Goal: Information Seeking & Learning: Learn about a topic

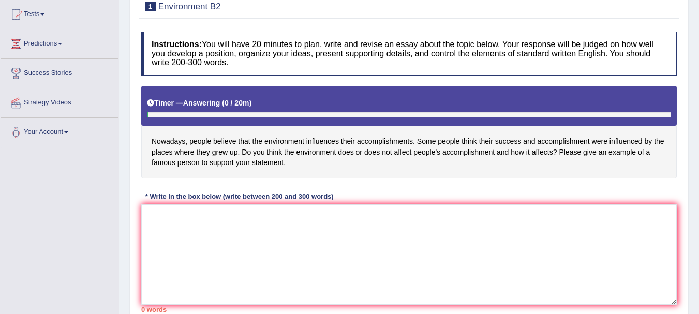
scroll to position [111, 0]
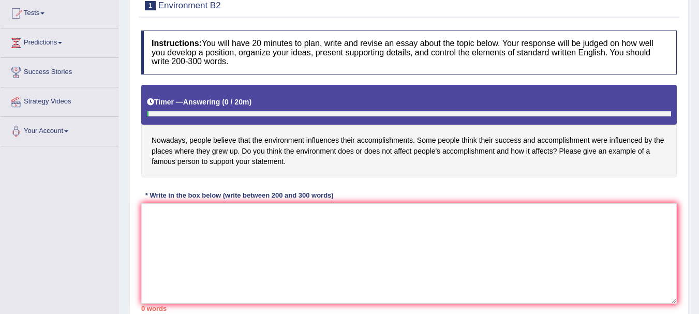
click at [689, 193] on html "Toggle navigation Home Practice Questions Speaking Practice Read Aloud Repeat S…" at bounding box center [349, 46] width 699 height 314
click at [381, 231] on textarea at bounding box center [408, 253] width 535 height 100
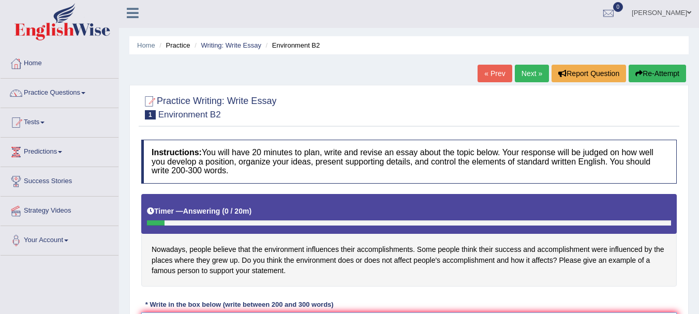
scroll to position [0, 0]
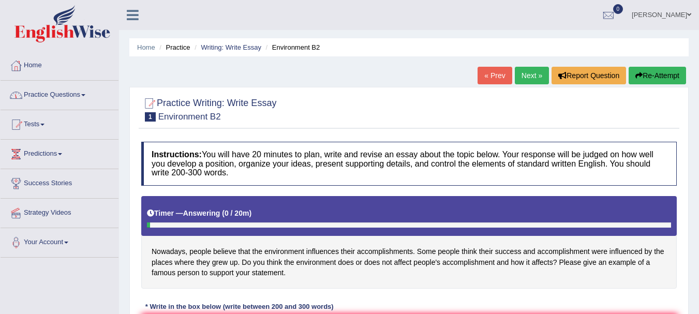
click at [74, 95] on link "Practice Questions" at bounding box center [60, 94] width 118 height 26
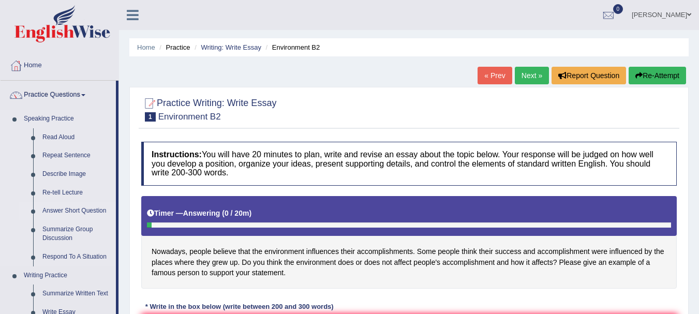
drag, startPoint x: 122, startPoint y: 198, endPoint x: 113, endPoint y: 219, distance: 22.8
click at [113, 219] on div "Toggle navigation Home Practice Questions Speaking Practice Read Aloud Repeat S…" at bounding box center [349, 269] width 699 height 538
click at [68, 134] on link "Read Aloud" at bounding box center [77, 137] width 78 height 19
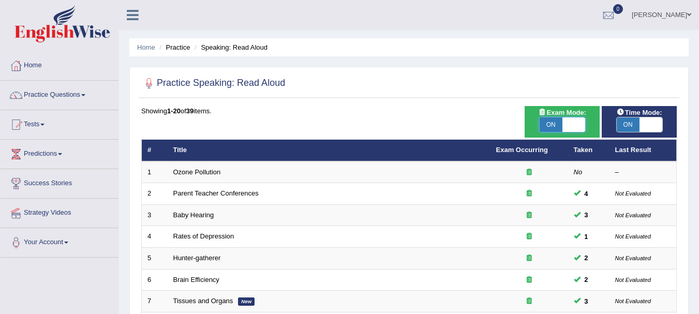
click at [574, 124] on span at bounding box center [573, 124] width 23 height 14
checkbox input "false"
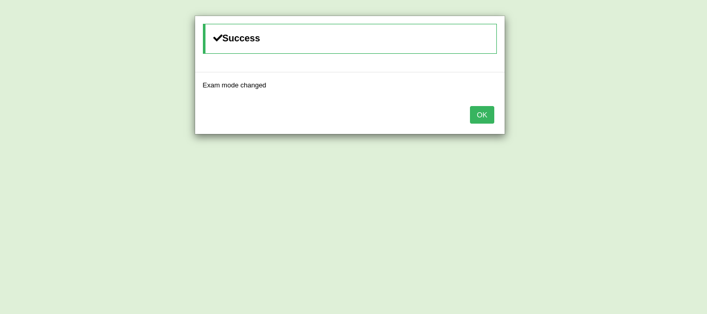
click at [483, 113] on button "OK" at bounding box center [482, 115] width 24 height 18
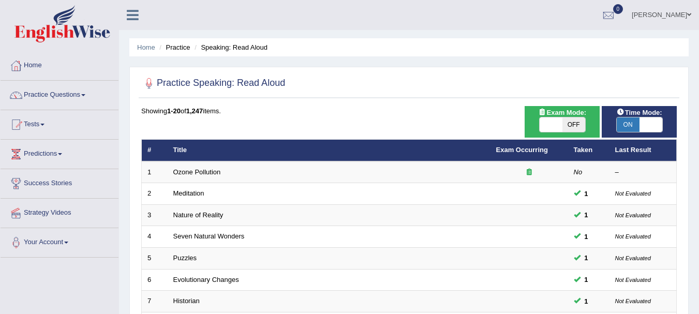
click at [648, 122] on span at bounding box center [650, 124] width 23 height 14
checkbox input "false"
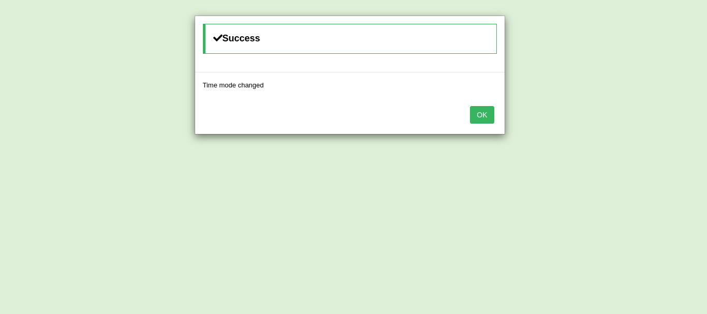
click at [475, 116] on button "OK" at bounding box center [482, 115] width 24 height 18
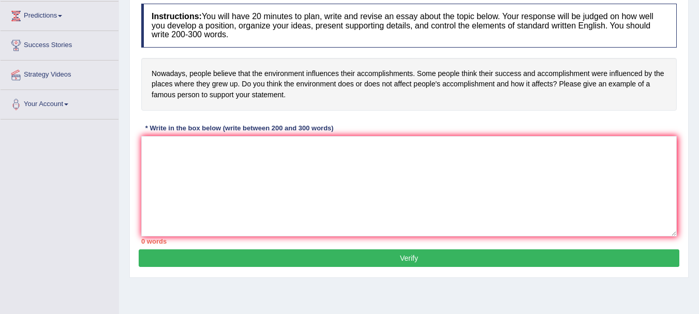
scroll to position [136, 0]
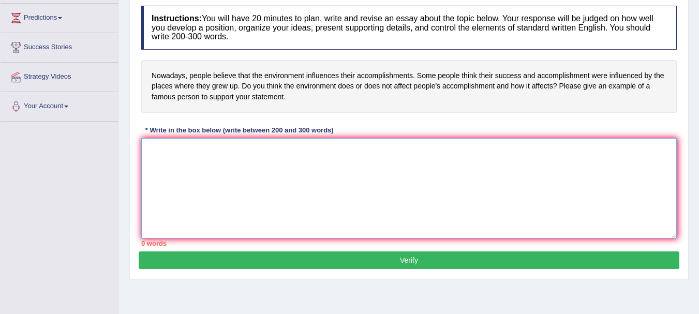
click at [225, 147] on textarea at bounding box center [408, 188] width 535 height 100
click at [279, 204] on textarea at bounding box center [408, 188] width 535 height 100
click at [262, 168] on textarea at bounding box center [408, 188] width 535 height 100
paste textarea "The increasing influence of Statement on our lives has ignited numerous discuss…"
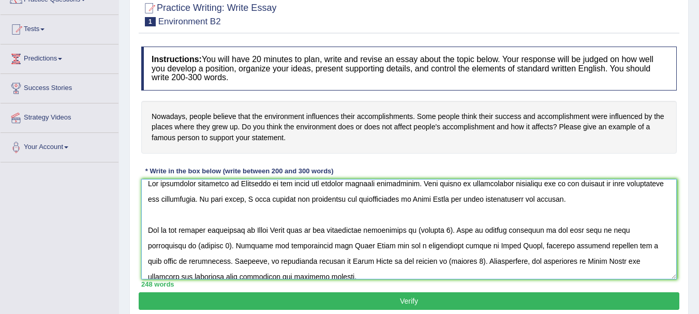
scroll to position [0, 0]
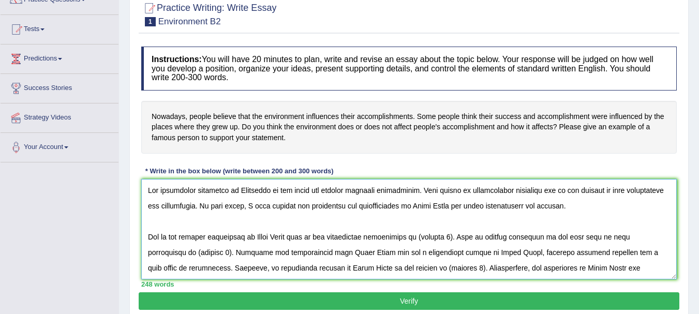
click at [421, 189] on textarea at bounding box center [408, 229] width 535 height 100
type textarea "The increasing influence of Statement on our lives has ignited numerous discuss…"
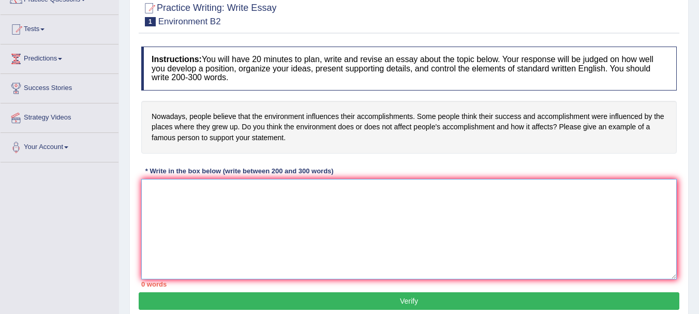
paste textarea "The increasing influence of Statement on our lives has ignited numerous discuss…"
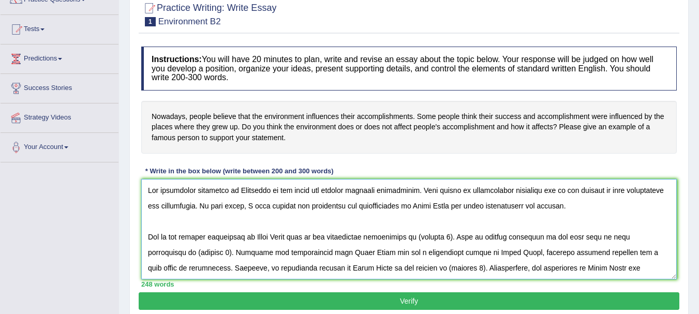
click at [423, 190] on textarea at bounding box center [408, 229] width 535 height 100
click at [420, 191] on textarea at bounding box center [408, 229] width 535 height 100
click at [425, 191] on textarea at bounding box center [408, 229] width 535 height 100
click at [269, 188] on textarea at bounding box center [408, 229] width 535 height 100
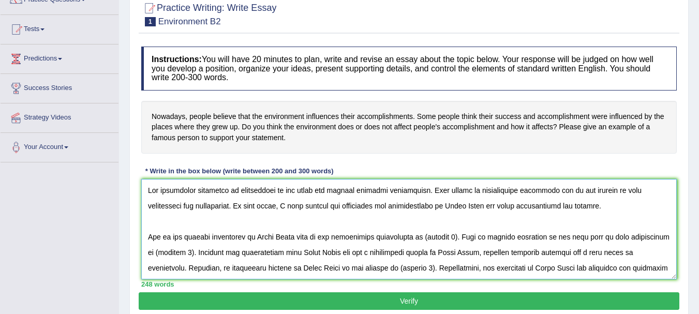
click at [438, 206] on textarea at bounding box center [408, 229] width 535 height 100
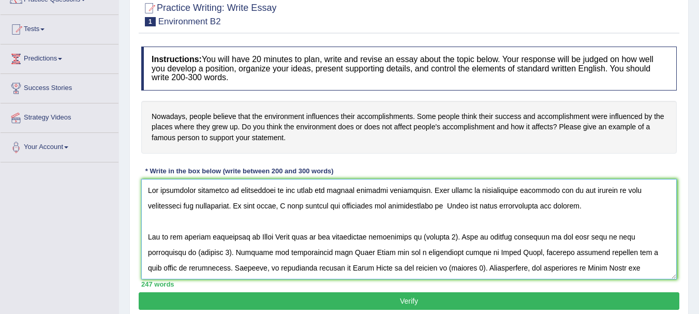
click at [437, 204] on textarea at bounding box center [408, 229] width 535 height 100
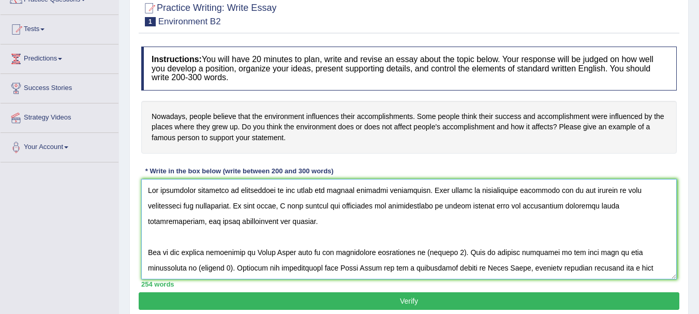
click at [296, 254] on textarea at bounding box center [408, 229] width 535 height 100
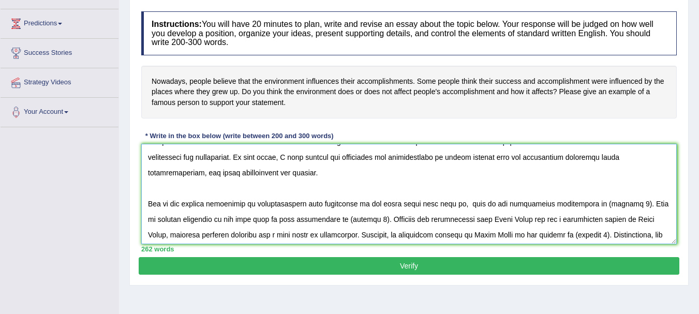
scroll to position [21, 0]
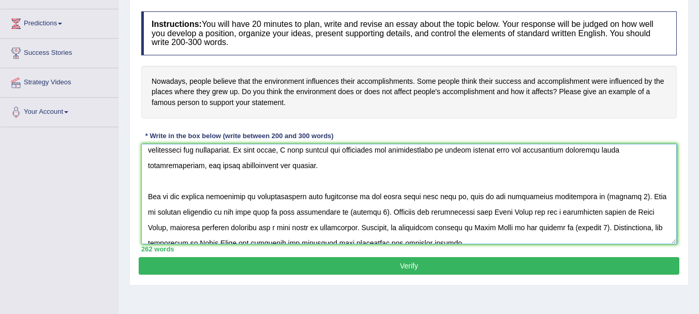
click at [624, 199] on textarea at bounding box center [408, 194] width 535 height 100
click at [588, 196] on textarea at bounding box center [408, 194] width 535 height 100
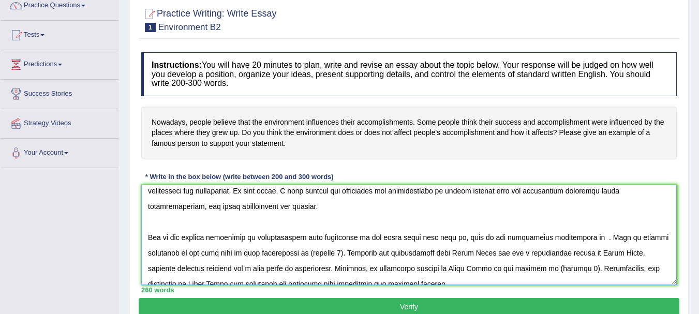
scroll to position [88, 0]
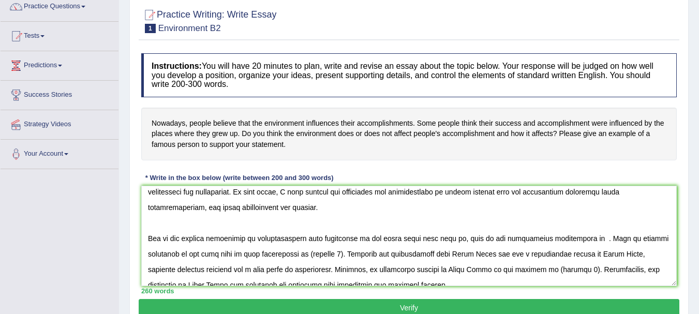
click at [684, 160] on div "Practice Writing: Write Essay 1 Environment B2 Instructions: You will have 20 m…" at bounding box center [408, 162] width 559 height 329
click at [506, 1] on div "Practice Writing: Write Essay 1 Environment B2 Instructions: You will have 20 m…" at bounding box center [408, 162] width 559 height 329
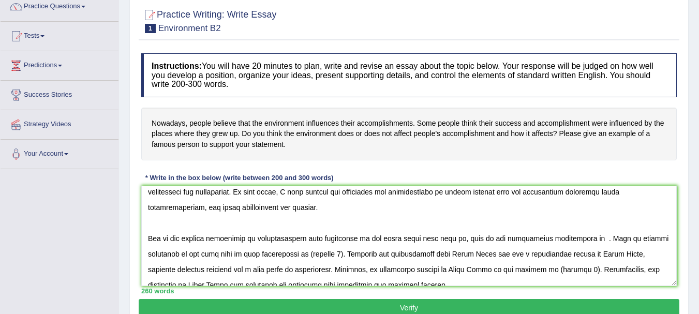
click at [506, 1] on div "Practice Writing: Write Essay 1 Environment B2 Instructions: You will have 20 m…" at bounding box center [408, 162] width 559 height 329
click at [591, 238] on textarea at bounding box center [408, 236] width 535 height 100
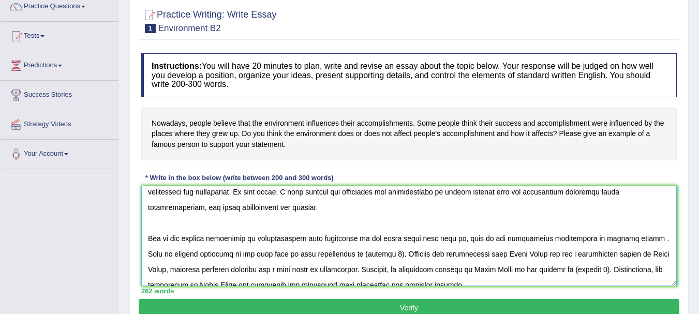
click at [361, 257] on textarea at bounding box center [408, 236] width 535 height 100
click at [530, 256] on textarea at bounding box center [408, 236] width 535 height 100
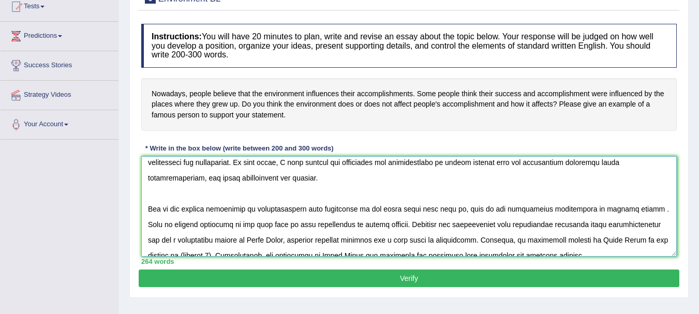
scroll to position [41, 0]
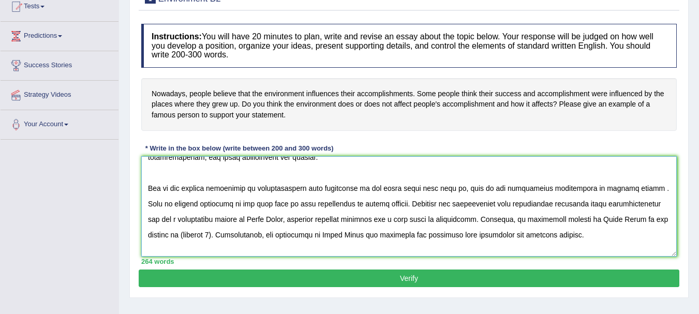
click at [261, 219] on textarea at bounding box center [408, 206] width 535 height 100
click at [564, 217] on textarea at bounding box center [408, 206] width 535 height 100
click at [584, 221] on textarea at bounding box center [408, 206] width 535 height 100
click at [188, 233] on textarea at bounding box center [408, 206] width 535 height 100
click at [332, 238] on textarea at bounding box center [408, 206] width 535 height 100
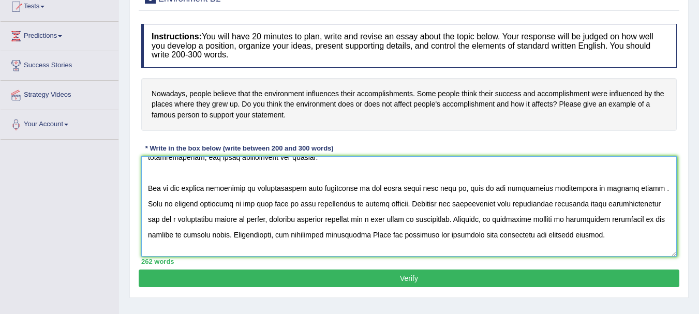
click at [365, 233] on textarea at bounding box center [408, 206] width 535 height 100
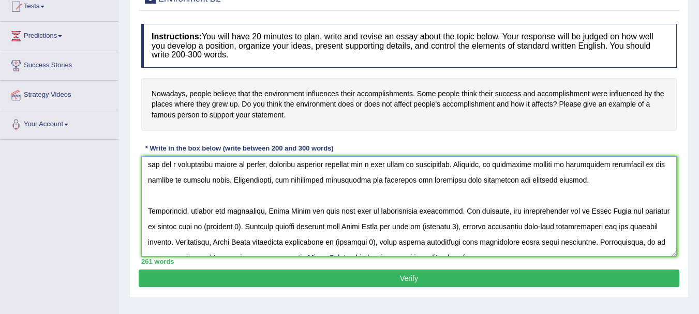
scroll to position [103, 0]
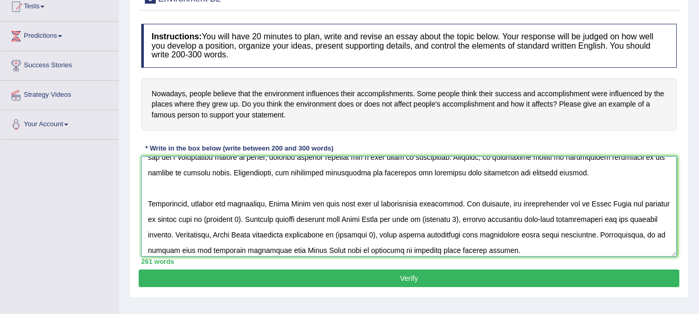
click at [308, 203] on textarea at bounding box center [408, 206] width 535 height 100
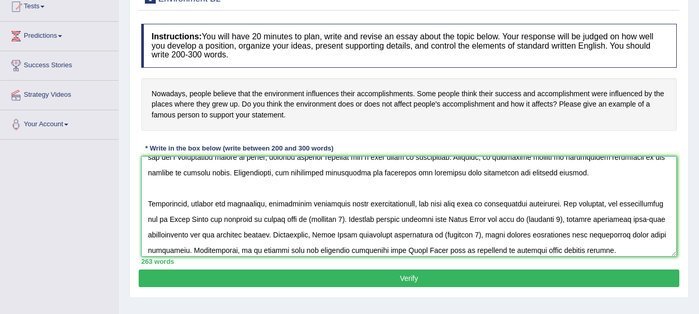
click at [252, 219] on textarea at bounding box center [408, 206] width 535 height 100
click at [355, 220] on textarea at bounding box center [408, 206] width 535 height 100
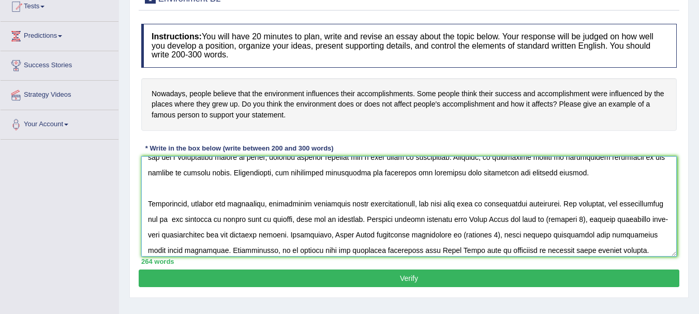
click at [555, 221] on textarea at bounding box center [408, 206] width 535 height 100
click at [190, 235] on textarea at bounding box center [408, 206] width 535 height 100
click at [474, 235] on textarea at bounding box center [408, 206] width 535 height 100
click at [651, 234] on textarea at bounding box center [408, 206] width 535 height 100
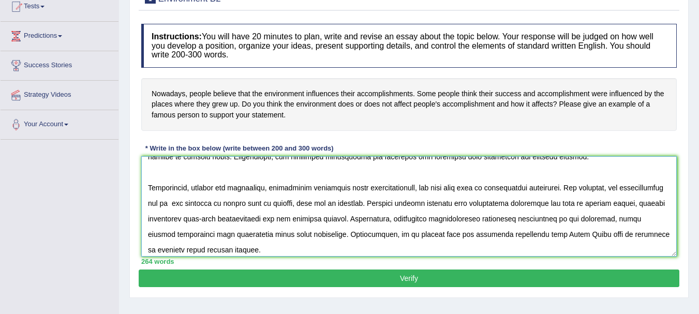
scroll to position [124, 0]
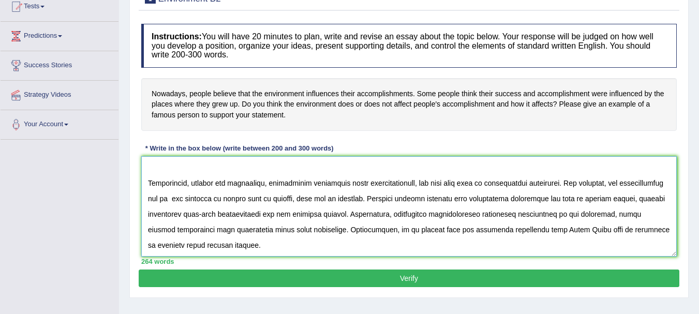
click at [594, 231] on textarea at bounding box center [408, 206] width 535 height 100
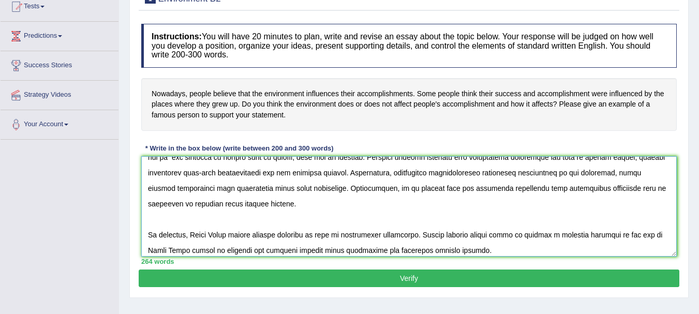
scroll to position [171, 0]
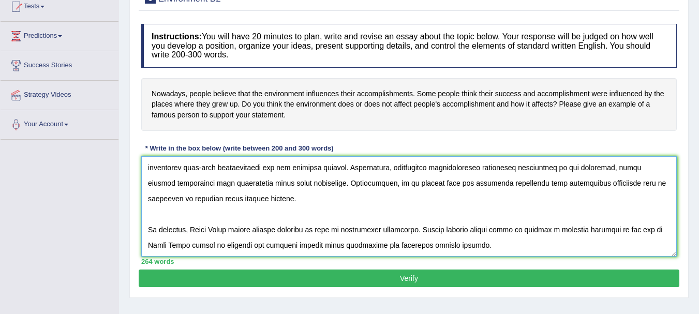
click at [231, 230] on textarea at bounding box center [408, 206] width 535 height 100
click at [647, 230] on textarea at bounding box center [408, 206] width 535 height 100
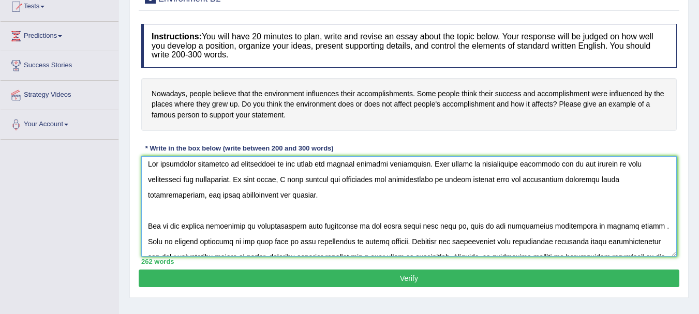
scroll to position [0, 0]
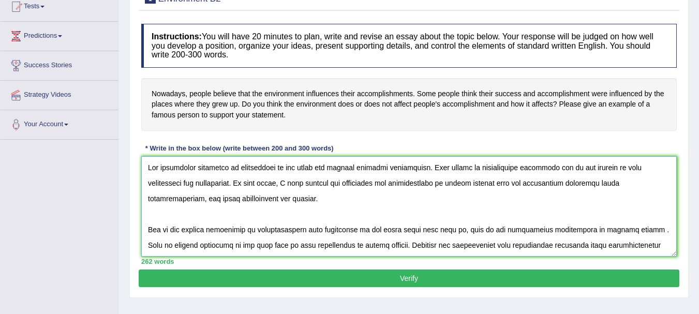
click at [147, 167] on textarea at bounding box center [408, 206] width 535 height 100
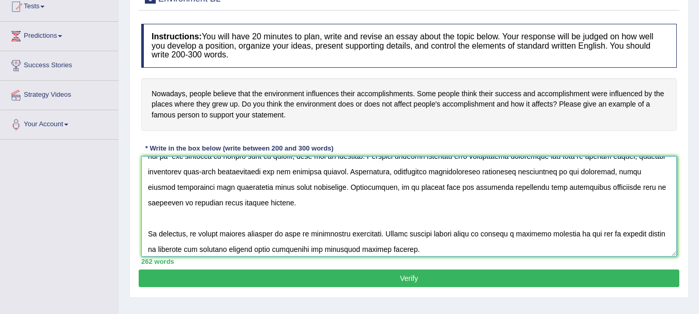
scroll to position [171, 0]
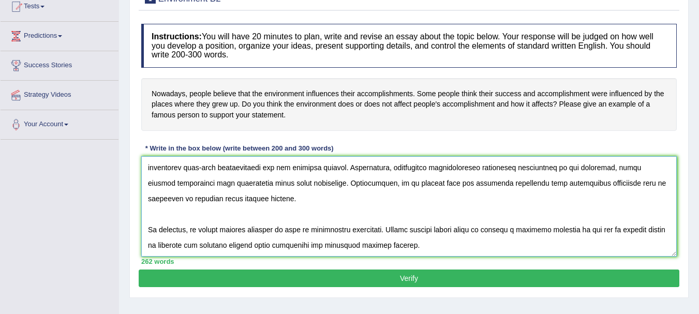
drag, startPoint x: 147, startPoint y: 167, endPoint x: 463, endPoint y: 255, distance: 328.5
click at [463, 255] on textarea at bounding box center [408, 206] width 535 height 100
type textarea "The increasing influence of environment on our lives has ignited numerous discu…"
click at [687, 244] on div "Practice Writing: Write Essay 1 Environment B2 Instructions: You will have 20 m…" at bounding box center [408, 133] width 559 height 329
click at [490, 279] on button "Verify" at bounding box center [409, 278] width 541 height 18
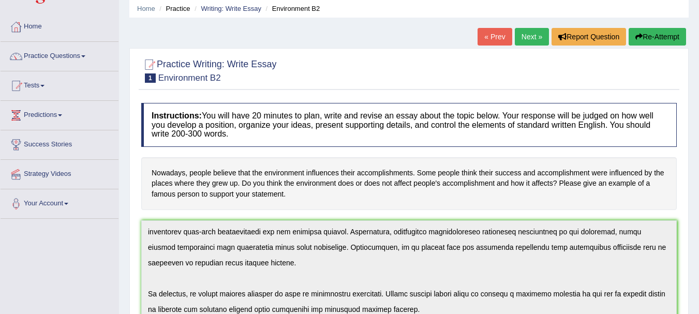
scroll to position [0, 0]
